Goal: Transaction & Acquisition: Purchase product/service

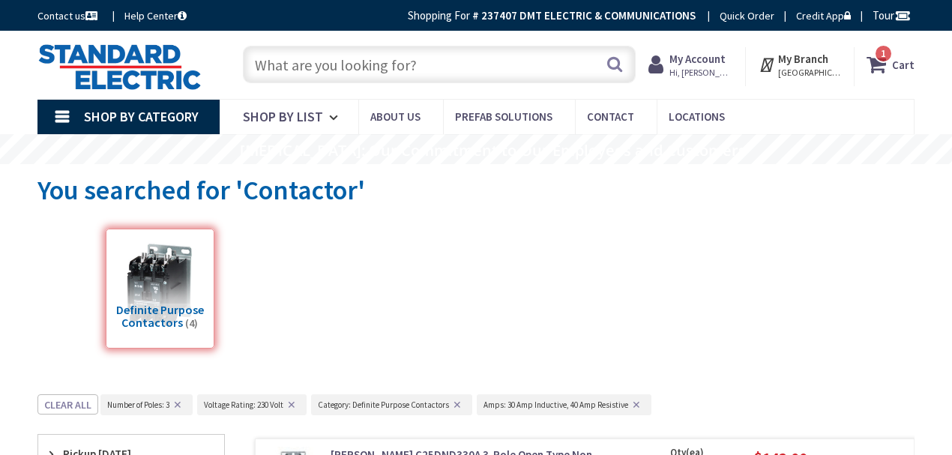
click at [271, 64] on input "text" at bounding box center [439, 64] width 393 height 37
paste input "CO511B"
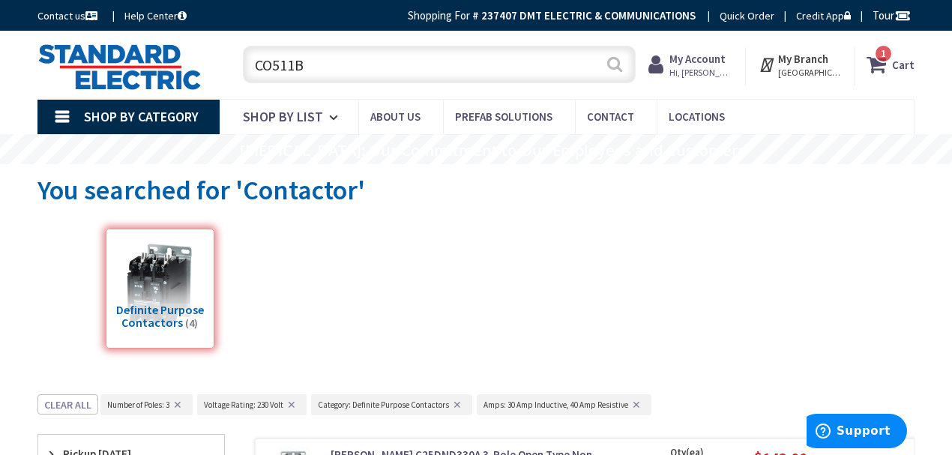
type input "CO511B"
click at [609, 67] on button "Search" at bounding box center [614, 64] width 19 height 34
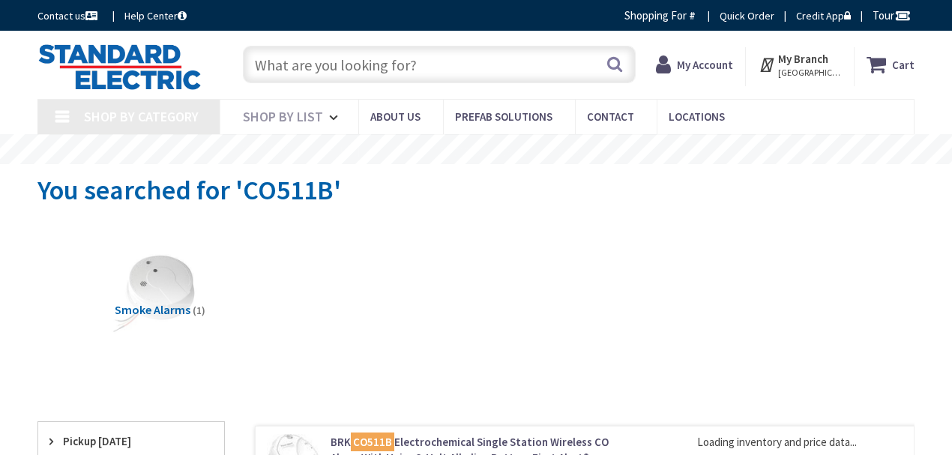
type input "[PERSON_NAME][GEOGRAPHIC_DATA], [GEOGRAPHIC_DATA]"
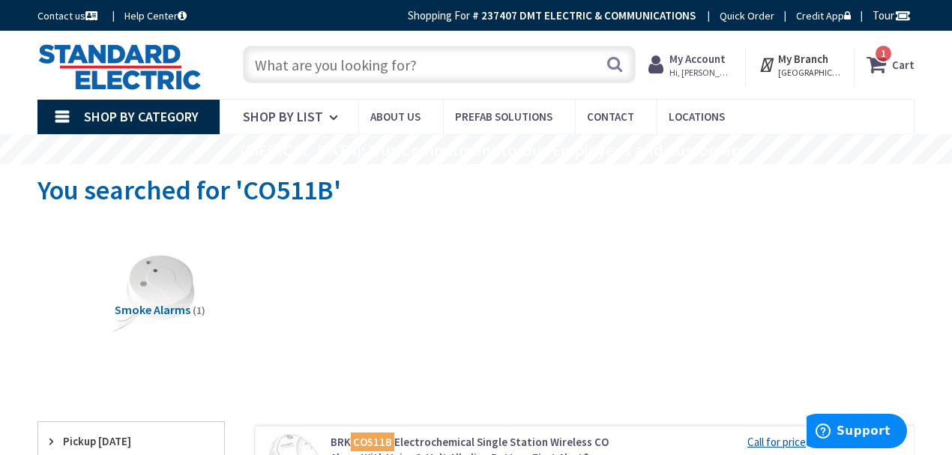
click at [287, 63] on input "text" at bounding box center [439, 64] width 393 height 37
paste input "BRK SA511B"
type input "BRK SA511B"
click at [618, 64] on button "Search" at bounding box center [614, 64] width 19 height 34
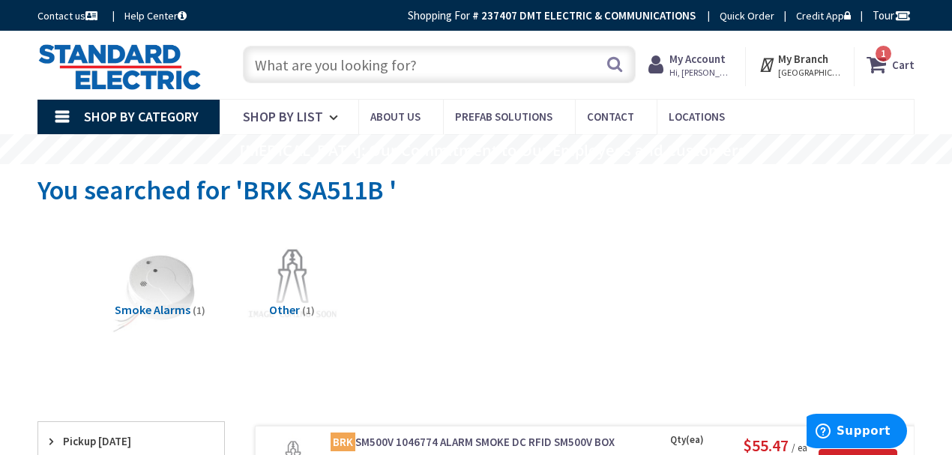
click at [298, 58] on input "text" at bounding box center [439, 64] width 393 height 37
drag, startPoint x: 298, startPoint y: 58, endPoint x: 532, endPoint y: 298, distance: 335.1
click at [532, 298] on div "Smoke Alarms (1) Other (1)" at bounding box center [476, 292] width 825 height 144
click at [280, 68] on input "text" at bounding box center [439, 64] width 393 height 37
paste input "BRK SMCO500V ( Wireless Combo Smoke/CO Detector)"
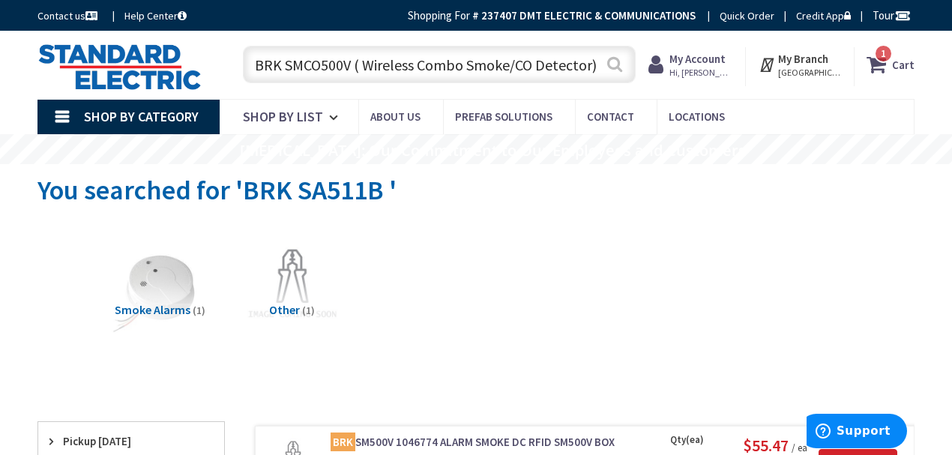
type input "BRK SMCO500V ( Wireless Combo Smoke/CO Detector)"
click at [607, 67] on button "Search" at bounding box center [614, 64] width 19 height 34
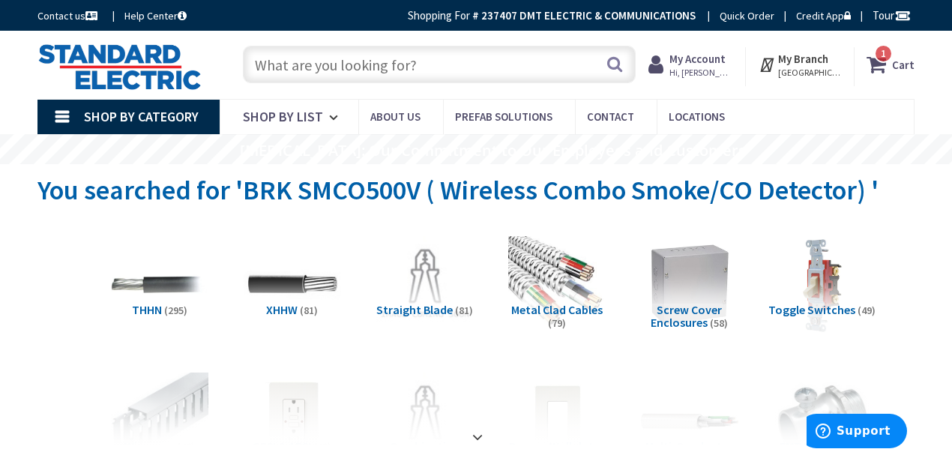
click at [318, 58] on input "text" at bounding box center [439, 64] width 393 height 37
paste input "BRK SA511B"
type input "BRK SA511B"
click at [611, 70] on button "Search" at bounding box center [614, 64] width 19 height 34
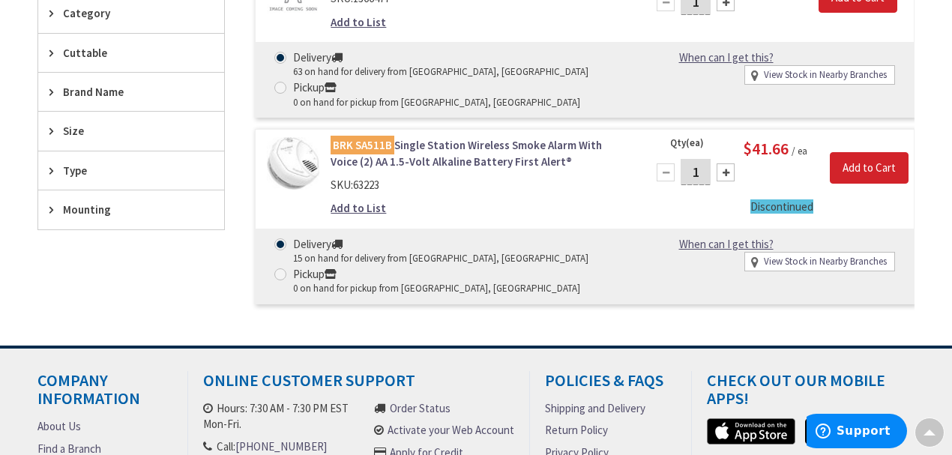
scroll to position [450, 0]
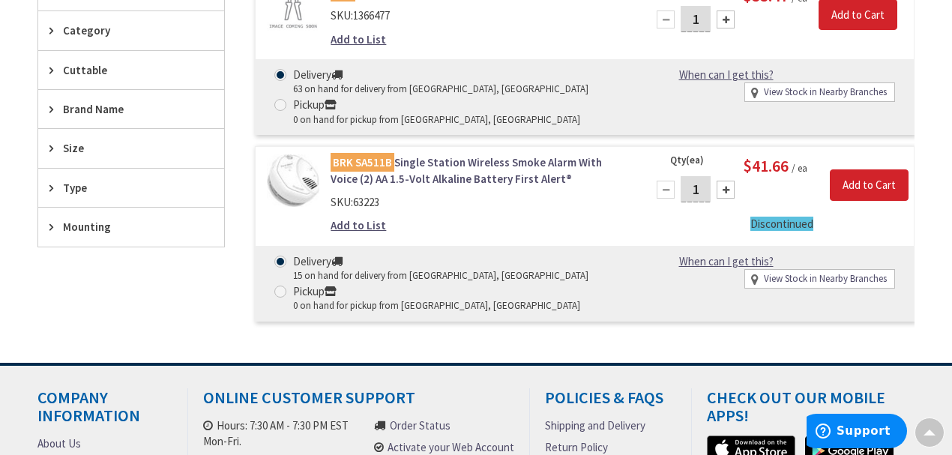
click at [441, 157] on link "BRK SA511B Single Station Wireless Smoke Alarm With Voice (2) AA 1.5-Volt Alkal…" at bounding box center [480, 170] width 298 height 32
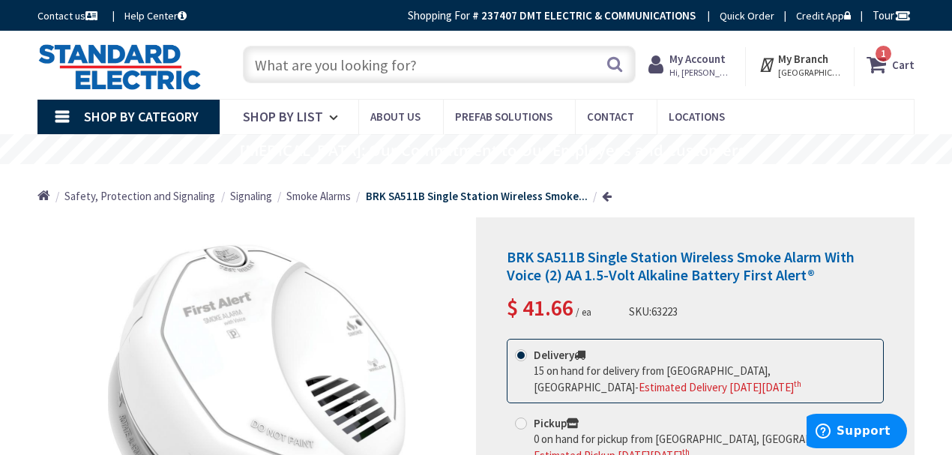
click at [879, 55] on span "1 1 items" at bounding box center [883, 53] width 19 height 19
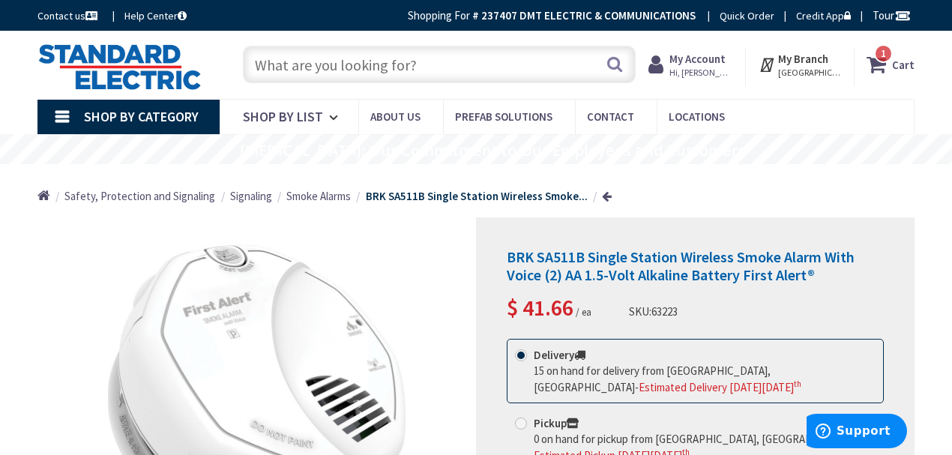
click at [389, 58] on input "text" at bounding box center [439, 64] width 393 height 37
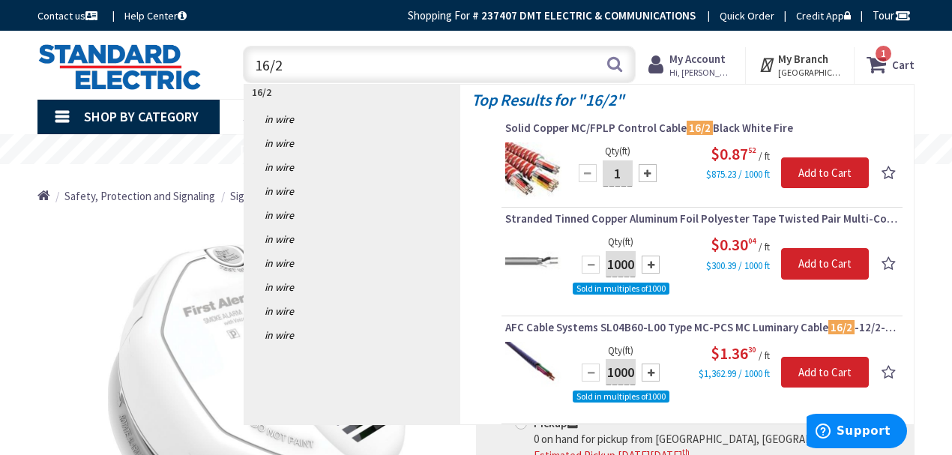
click at [340, 70] on input "16/2" at bounding box center [439, 64] width 393 height 37
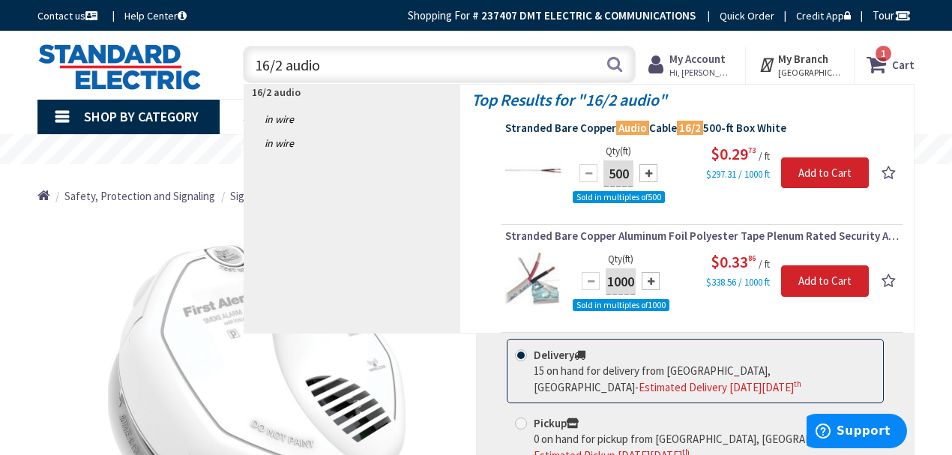
type input "16/2 audio"
click at [574, 126] on span "Stranded Bare Copper Audio Cable 16/2 500-ft Box White" at bounding box center [702, 128] width 394 height 15
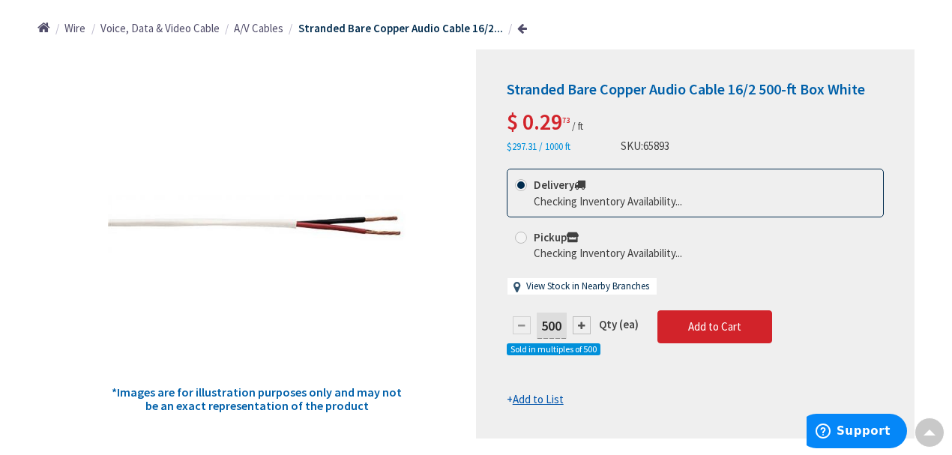
scroll to position [199, 0]
